Goal: Transaction & Acquisition: Purchase product/service

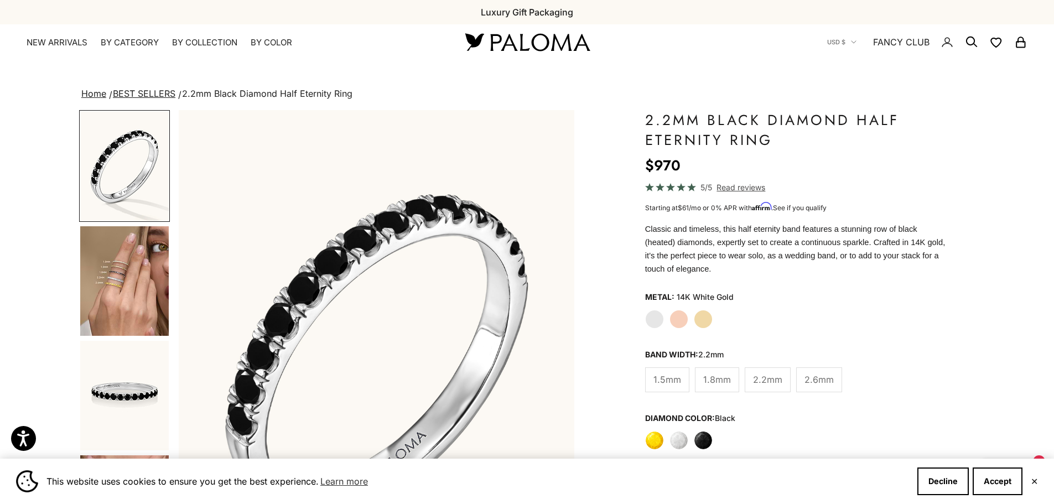
scroll to position [55, 0]
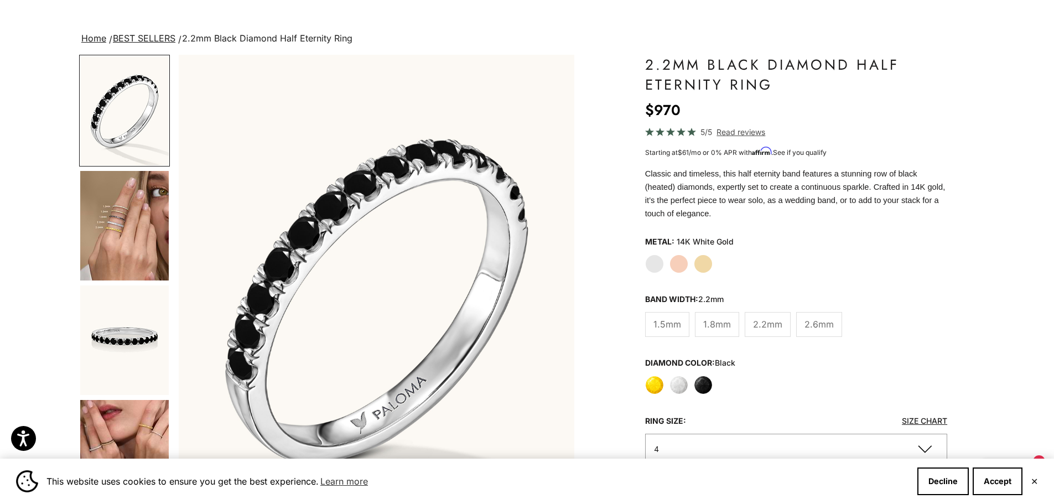
click at [659, 376] on label "Yellow" at bounding box center [654, 385] width 19 height 19
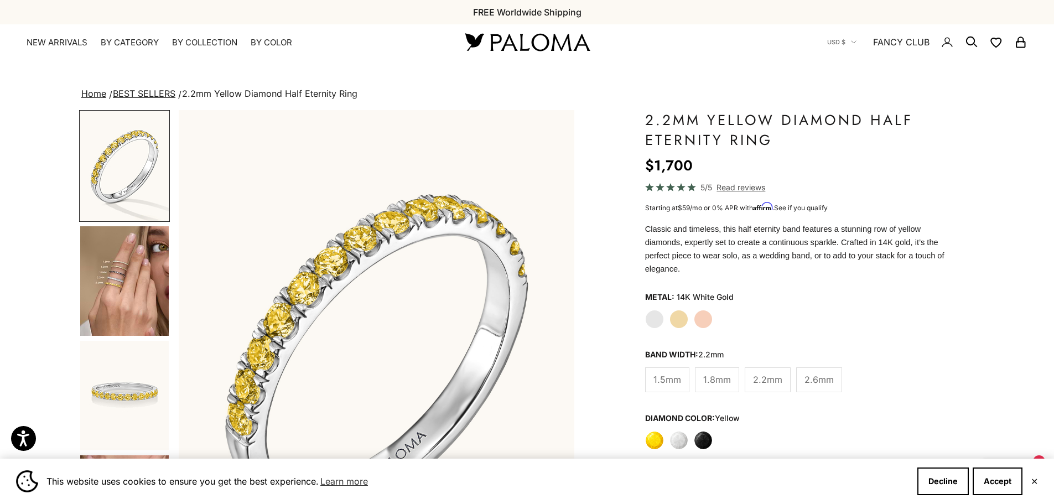
click at [682, 431] on label "White" at bounding box center [679, 440] width 19 height 19
